Goal: Check status

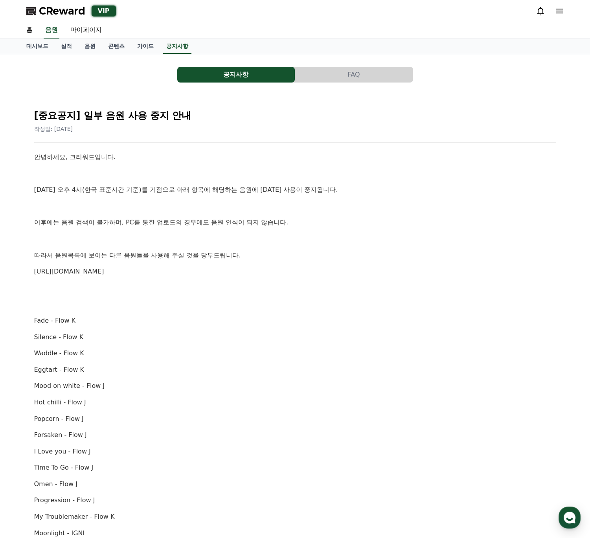
click at [55, 9] on span "CReward" at bounding box center [62, 11] width 46 height 13
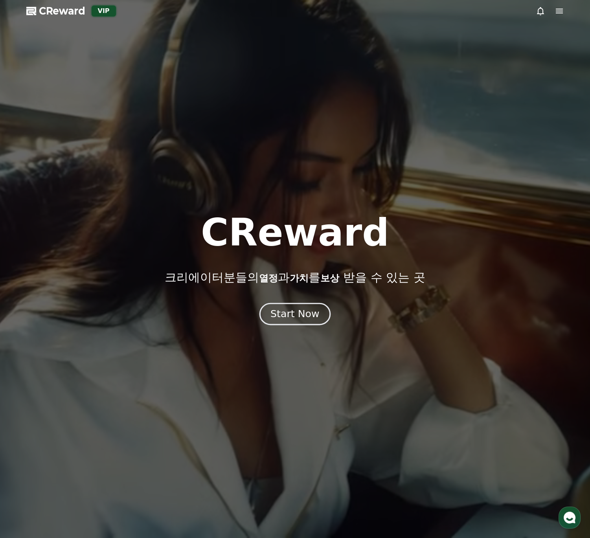
click at [286, 312] on div "Start Now" at bounding box center [294, 313] width 49 height 13
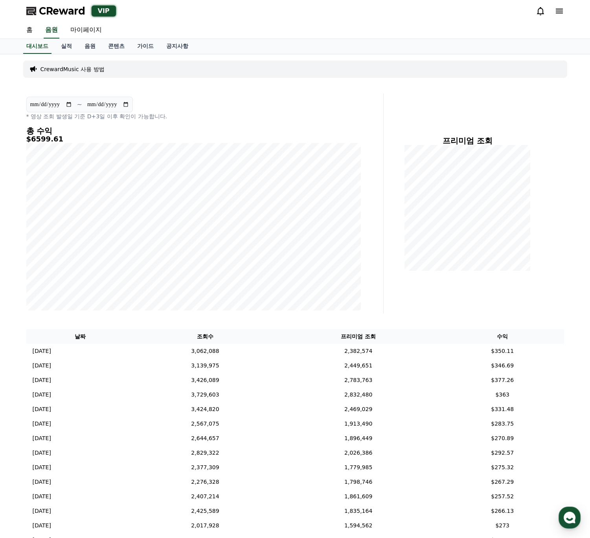
click at [381, 300] on div "**********" at bounding box center [203, 203] width 360 height 220
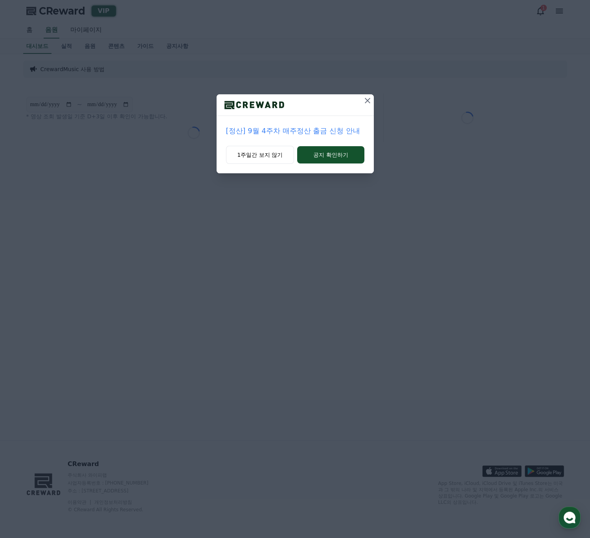
click at [366, 100] on icon at bounding box center [367, 100] width 9 height 9
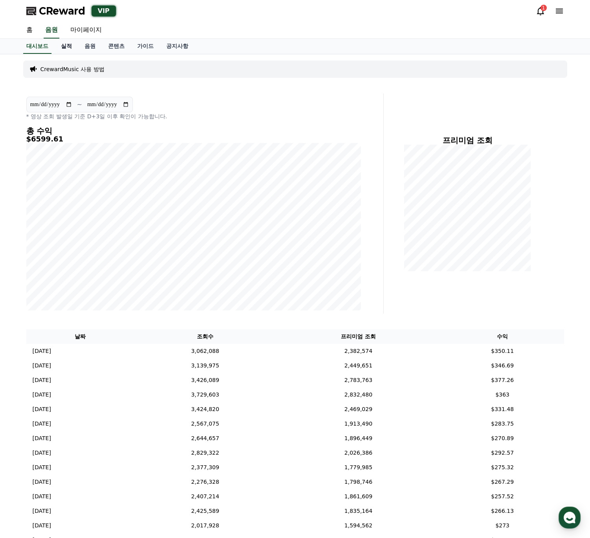
click at [64, 44] on link "실적" at bounding box center [67, 46] width 24 height 15
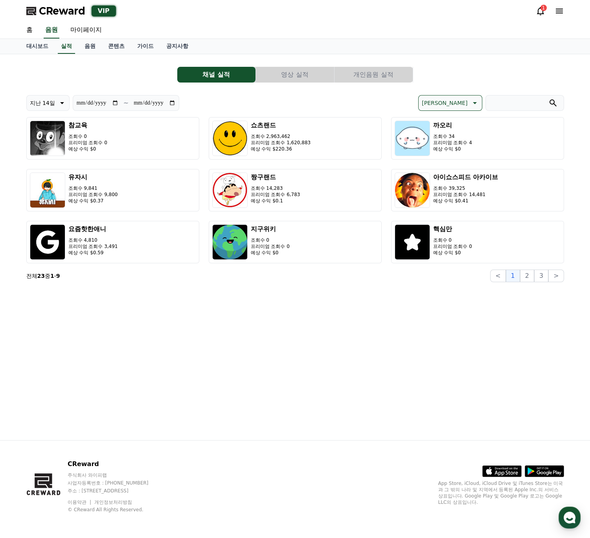
click at [288, 69] on button "영상 실적" at bounding box center [295, 75] width 78 height 16
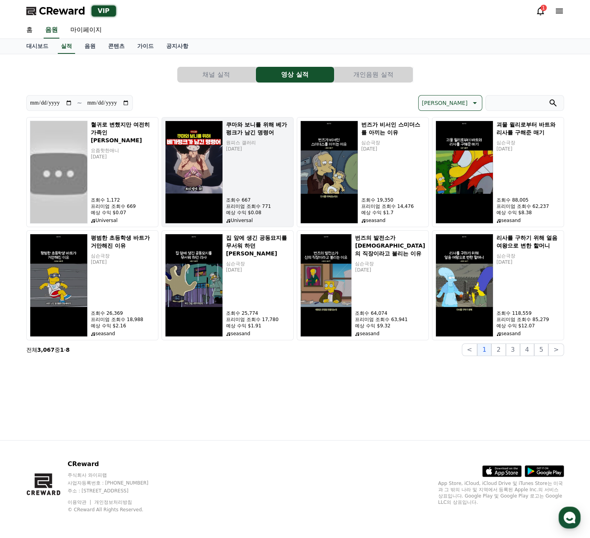
click at [250, 165] on div "쿠마와 보니를 위해 베가펑크가 남긴 명령어 원피스 갤러리 [DATE] 조회수 667 프리미엄 조회수 771 예상 수익 $0.08 Univers…" at bounding box center [258, 172] width 64 height 103
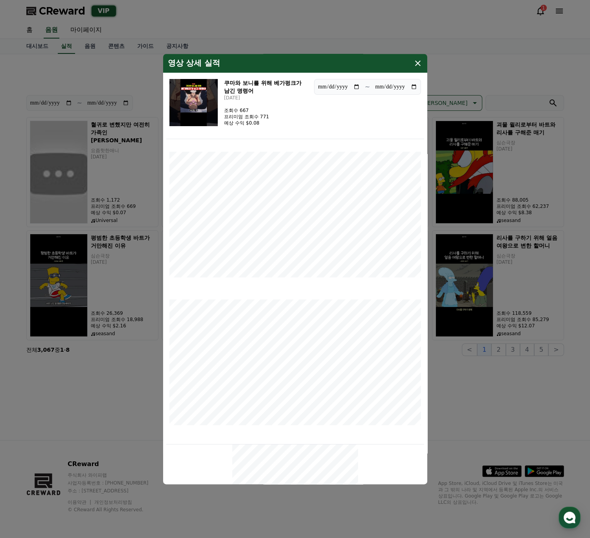
click at [204, 88] on img "modal" at bounding box center [193, 102] width 48 height 47
